Goal: Find specific page/section

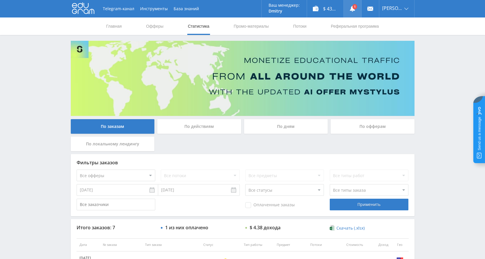
click at [358, 4] on link at bounding box center [352, 8] width 17 height 17
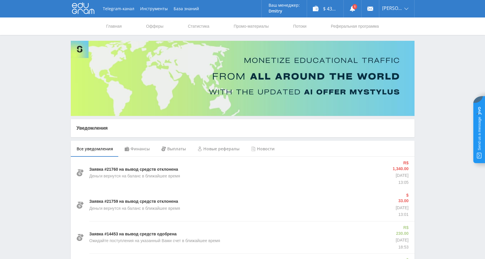
click at [169, 151] on div "Выплаты" at bounding box center [174, 149] width 36 height 16
click at [136, 147] on div "Финансы" at bounding box center [137, 149] width 37 height 16
